Goal: Task Accomplishment & Management: Complete application form

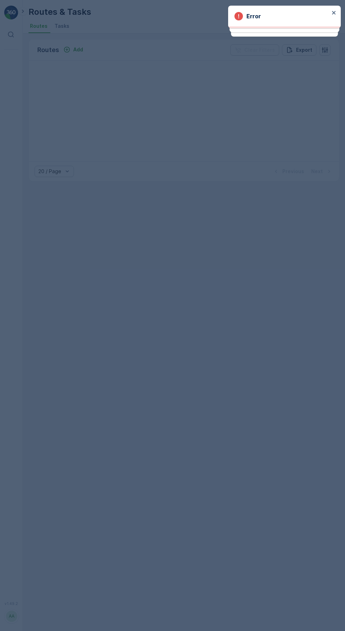
click at [74, 52] on div at bounding box center [172, 315] width 345 height 631
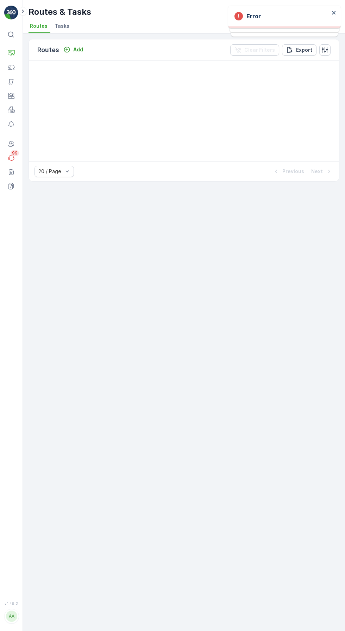
click at [67, 52] on icon "Add" at bounding box center [66, 49] width 7 height 7
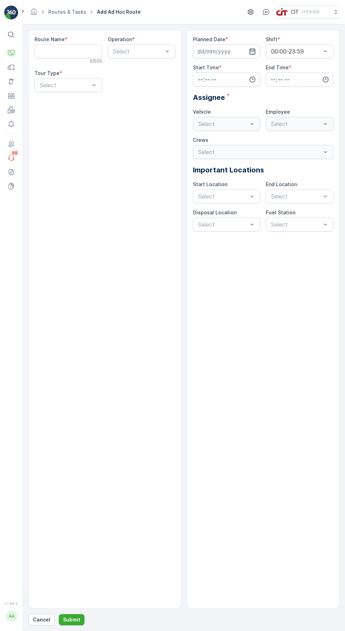
click at [67, 53] on Name "Route Name" at bounding box center [69, 51] width 68 height 14
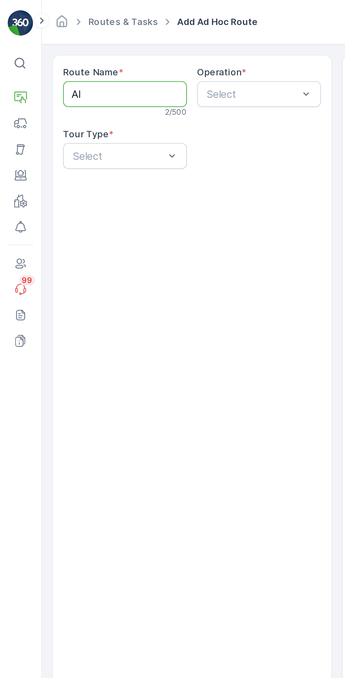
type Name "A"
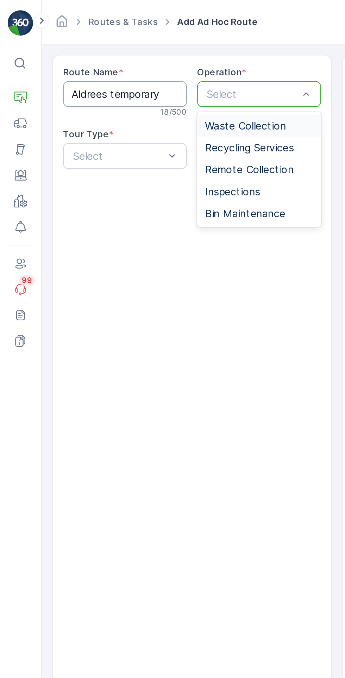
click at [143, 71] on span "Waste Collection" at bounding box center [134, 68] width 44 height 6
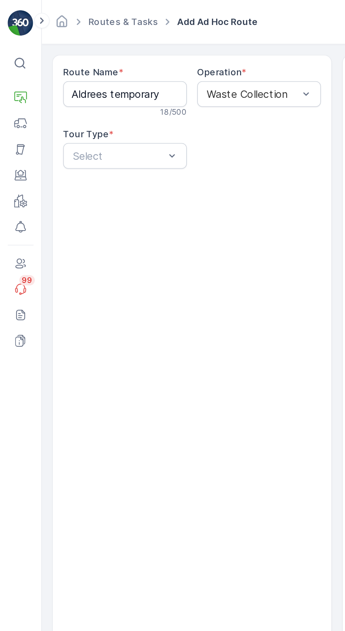
click at [89, 53] on Name "Aldrees temporary" at bounding box center [69, 51] width 68 height 14
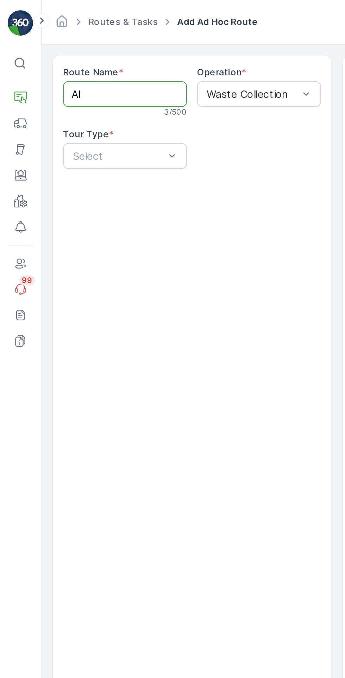
type Name "A"
type Name "[PERSON_NAME]-ALD-Aldrees"
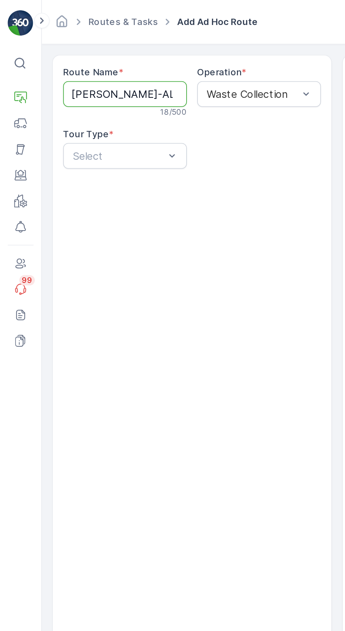
click at [160, 206] on div "Route Name * Sharma-ALD-Aldrees 18 / 500 Operation * Waste Collection Tour Type…" at bounding box center [105, 319] width 153 height 579
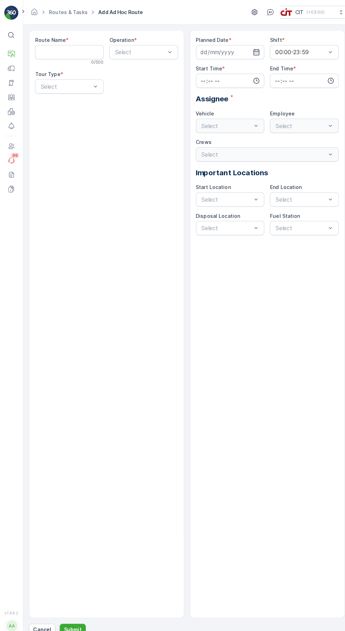
click at [76, 52] on Name "Route Name" at bounding box center [69, 51] width 68 height 14
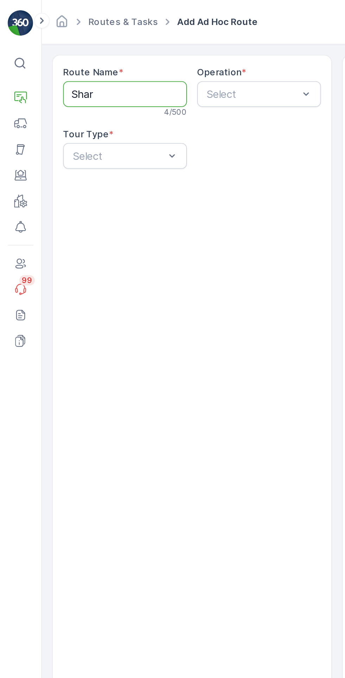
type Name "[PERSON_NAME]-ALD-Aldrees"
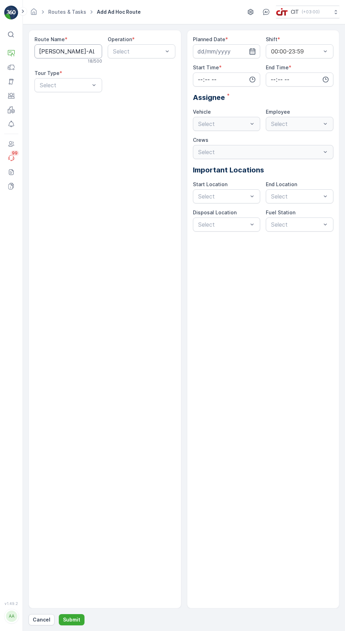
click at [155, 324] on div "Route Name * [PERSON_NAME]-ALD-Aldrees 18 / 500 Operation * Select Tour Type * …" at bounding box center [105, 319] width 153 height 579
click at [215, 51] on input at bounding box center [227, 51] width 68 height 14
click at [220, 100] on div "1" at bounding box center [217, 95] width 11 height 11
type input "[DATE]"
click at [274, 343] on div "Planned Date * [DATE] Shift * 00:00-23:59 Start Time * End Time * Assignee * Ve…" at bounding box center [263, 319] width 153 height 579
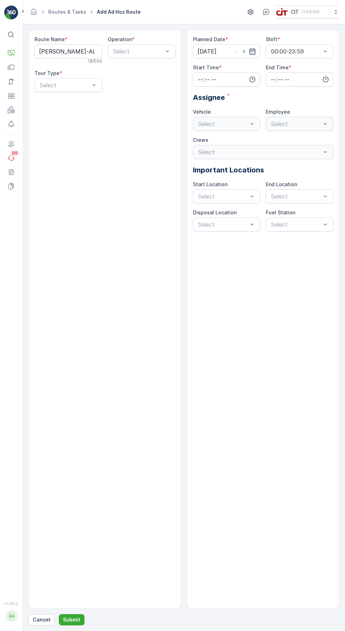
click at [221, 83] on input "time" at bounding box center [227, 80] width 68 height 14
type input "18:00"
click at [282, 85] on input "time" at bounding box center [300, 80] width 68 height 14
type input "23:59"
click at [281, 358] on div "Planned Date * [DATE] Shift * 00:00-23:59 Start Time * 18:00 End Time * 23:59 0…" at bounding box center [263, 319] width 153 height 579
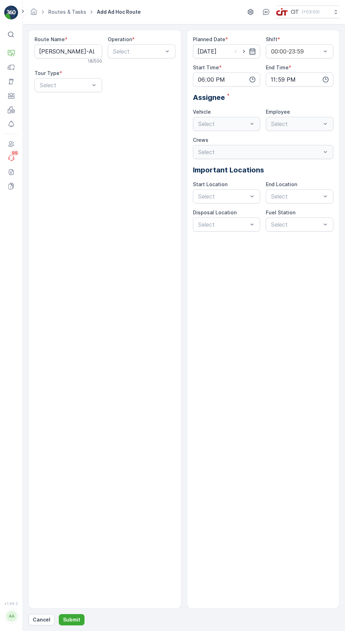
click at [225, 126] on div "Select" at bounding box center [227, 124] width 68 height 14
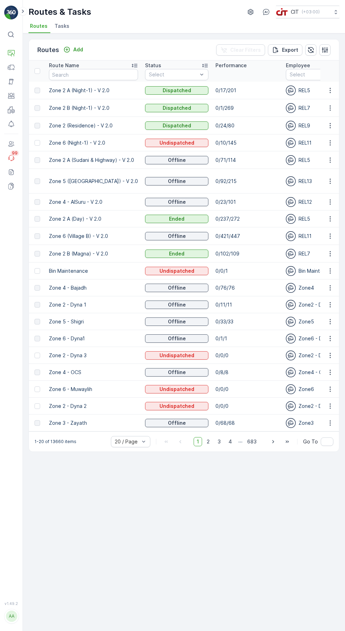
click at [73, 49] on p "Add" at bounding box center [78, 49] width 10 height 7
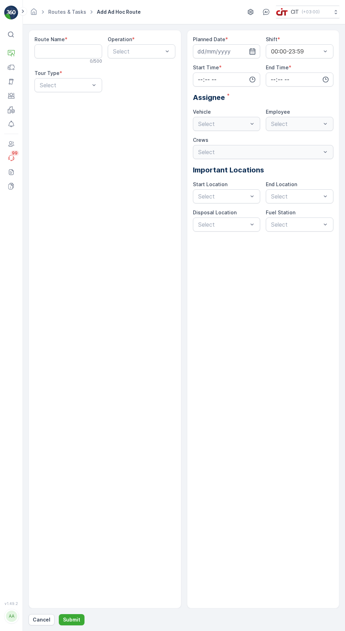
click at [85, 52] on Name "Route Name" at bounding box center [69, 51] width 68 height 14
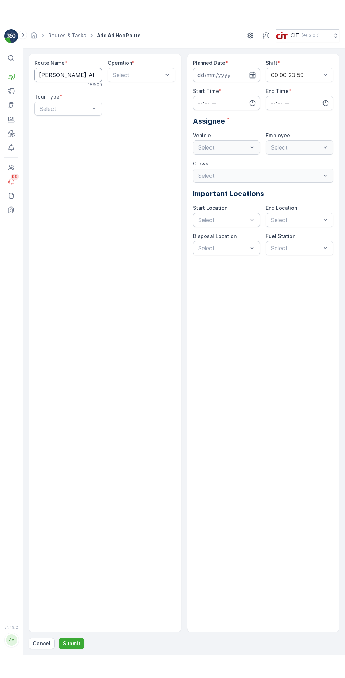
scroll to position [0, 0]
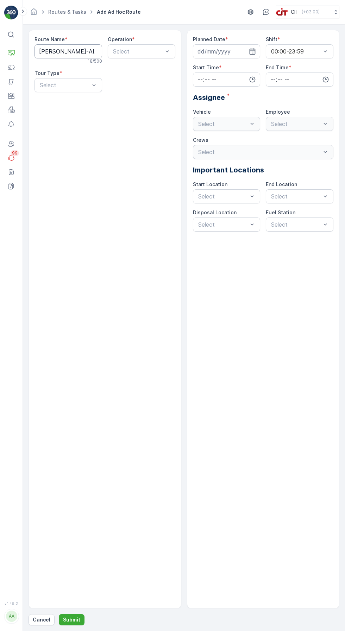
click at [146, 431] on div "Route Name * [PERSON_NAME]-ALD-Aldrees 18 / 500 Operation * Select Tour Type * …" at bounding box center [105, 319] width 153 height 579
click at [80, 50] on Name "[PERSON_NAME]-ALD-Aldrees" at bounding box center [69, 51] width 68 height 14
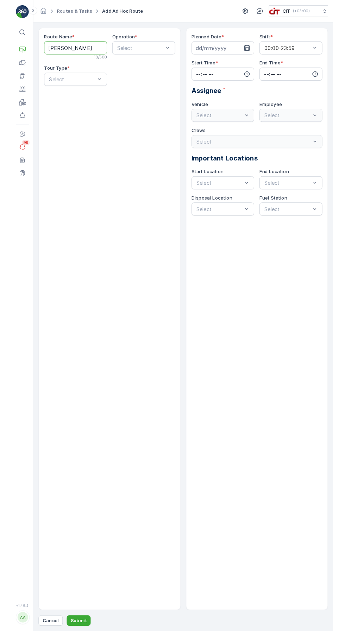
scroll to position [0, 0]
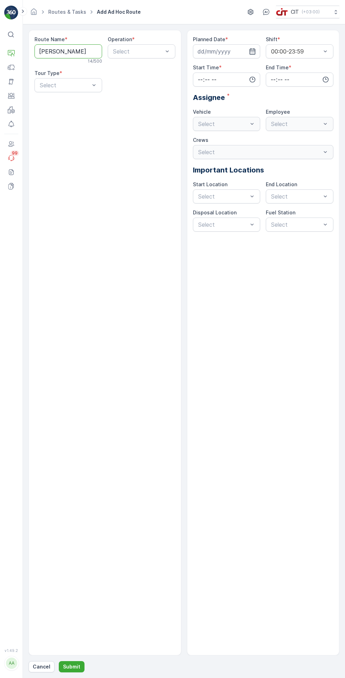
type Name "Sharma Aldrees"
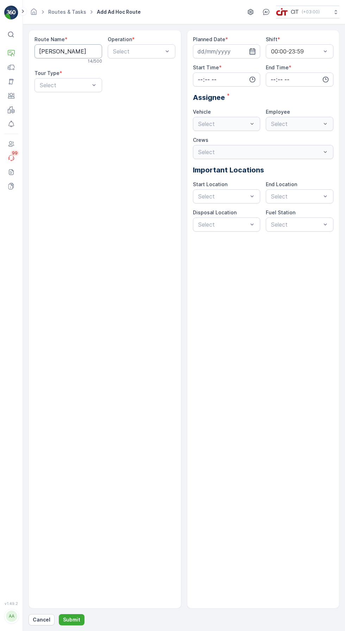
click at [288, 478] on div "Planned Date * Shift * 00:00-23:59 Start Time * End Time * Assignee * Vehicle S…" at bounding box center [263, 319] width 153 height 579
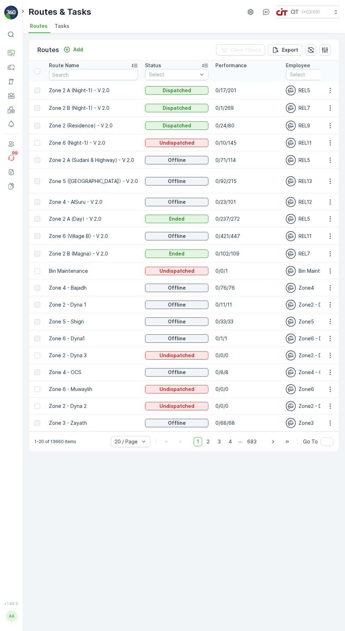
click at [12, 54] on icon at bounding box center [11, 53] width 7 height 7
click at [66, 94] on link "Routes & Tasks" at bounding box center [51, 92] width 56 height 10
click at [232, 538] on div "Routes Add Clear Filters Export Route Name Status Select Performance Employee S…" at bounding box center [184, 332] width 322 height 598
click at [70, 48] on div "Add" at bounding box center [73, 49] width 20 height 7
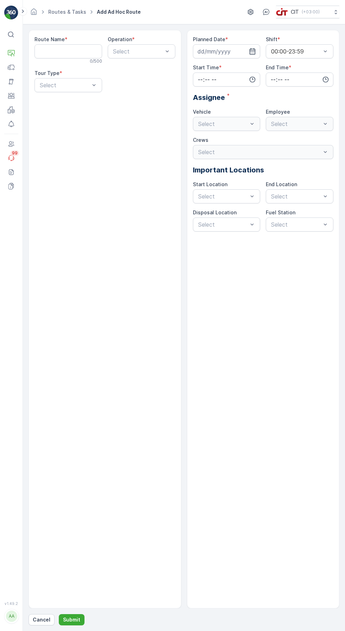
click at [76, 51] on Name "Route Name" at bounding box center [69, 51] width 68 height 14
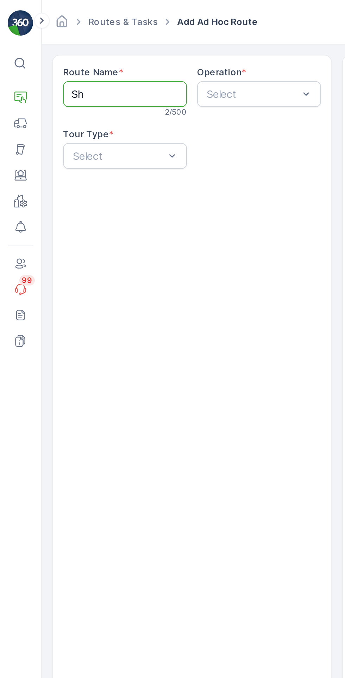
type Name "[PERSON_NAME]-ALD-Aldrees"
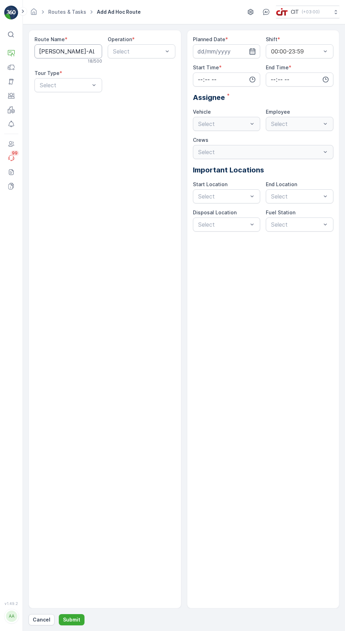
scroll to position [0, 0]
click at [275, 431] on div "Planned Date * Shift * 00:00-23:59 Start Time * End Time * Assignee * Vehicle S…" at bounding box center [263, 319] width 153 height 579
